Goal: Transaction & Acquisition: Subscribe to service/newsletter

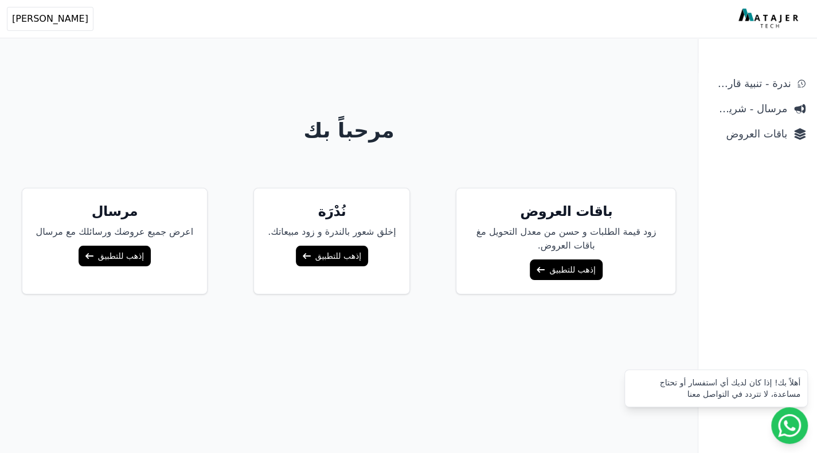
click at [578, 268] on link "إذهب للتطبيق" at bounding box center [566, 270] width 72 height 21
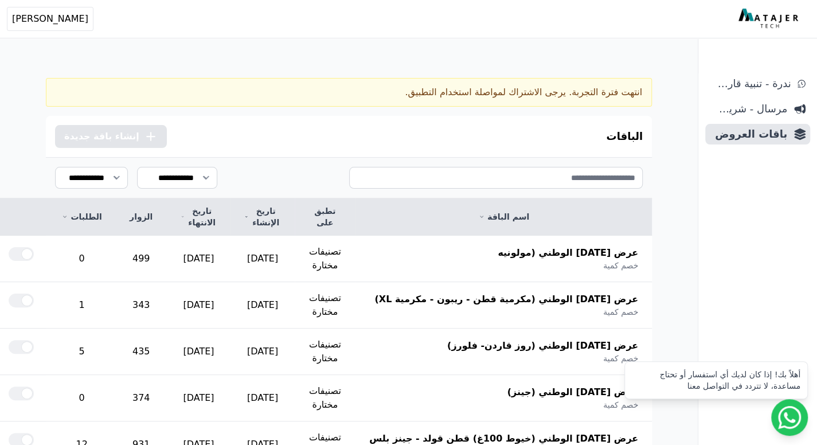
click at [445, 98] on div "انتهت فترة التجربة. يرجى الاشتراك لمواصلة استخدام التطبيق." at bounding box center [349, 92] width 606 height 29
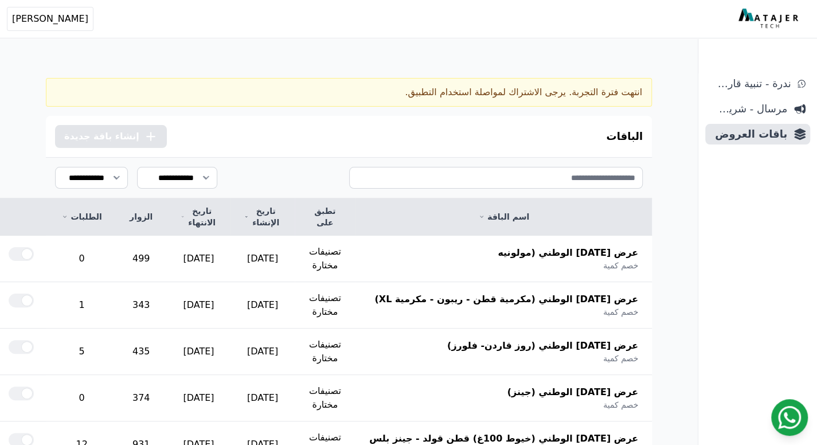
click at [788, 417] on icon at bounding box center [789, 417] width 23 height 23
